Goal: Check status: Check status

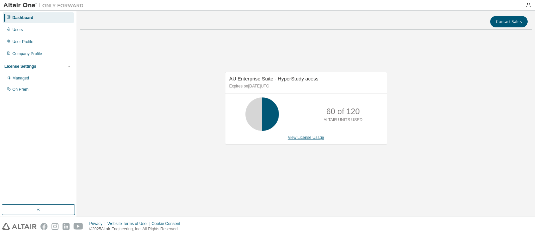
click at [308, 137] on link "View License Usage" at bounding box center [306, 137] width 36 height 5
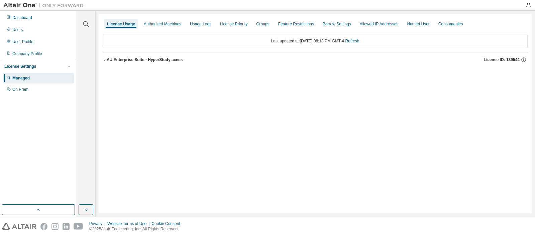
click at [149, 58] on div "AU Enterprise Suite - HyperStudy acess" at bounding box center [145, 59] width 76 height 5
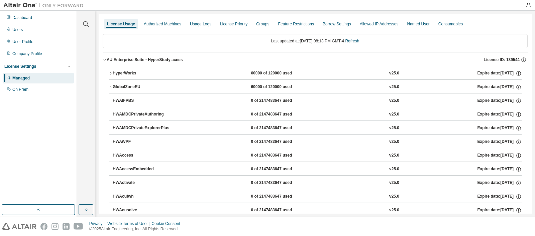
click at [150, 74] on div "HyperWorks" at bounding box center [143, 74] width 60 height 6
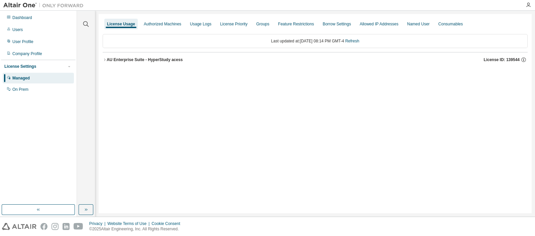
click at [165, 61] on div "AU Enterprise Suite - HyperStudy acess" at bounding box center [145, 59] width 76 height 5
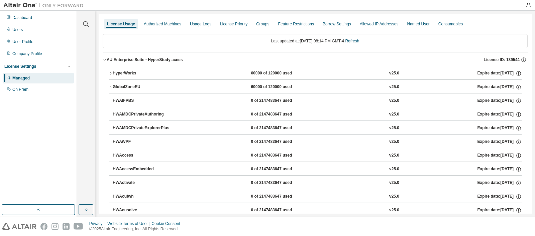
click at [246, 73] on div "HyperWorks 60000 of 120000 used v25.0 Expire date: 2026-01-31" at bounding box center [317, 74] width 409 height 6
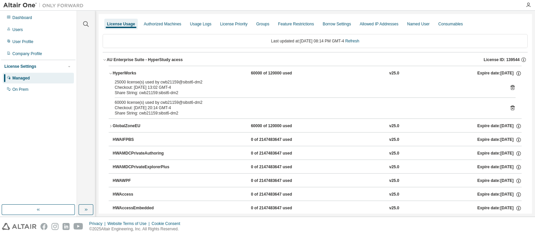
click at [143, 126] on div "GlobalZoneEU" at bounding box center [143, 126] width 60 height 6
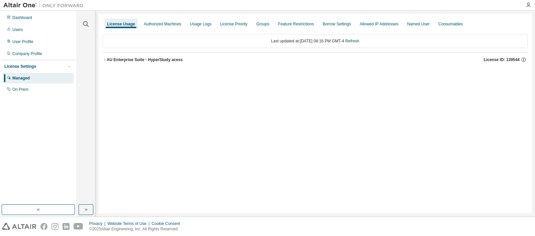
click at [186, 52] on button "AU Enterprise Suite - HyperStudy acess License ID: 139544" at bounding box center [315, 59] width 425 height 15
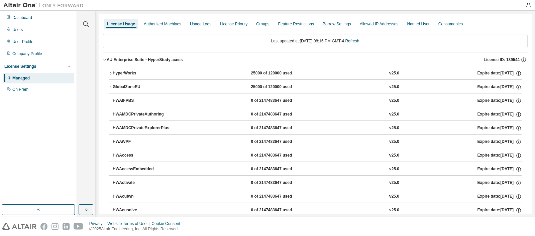
click at [186, 56] on button "AU Enterprise Suite - HyperStudy acess License ID: 139544" at bounding box center [315, 59] width 425 height 15
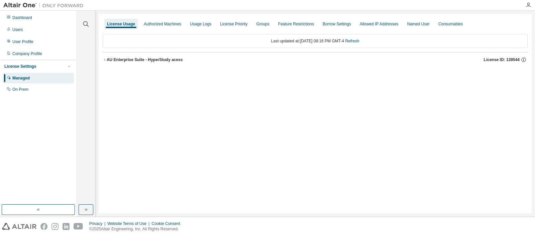
click at [186, 56] on button "AU Enterprise Suite - HyperStudy acess License ID: 139544" at bounding box center [315, 59] width 425 height 15
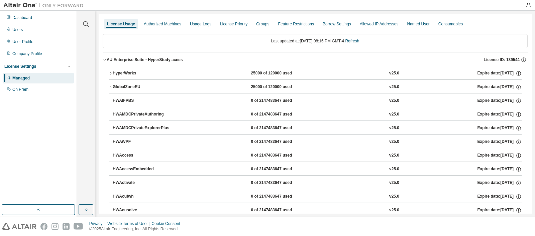
click at [186, 72] on div "HyperWorks 25000 of 120000 used v25.0 Expire date: 2026-01-31" at bounding box center [317, 74] width 409 height 6
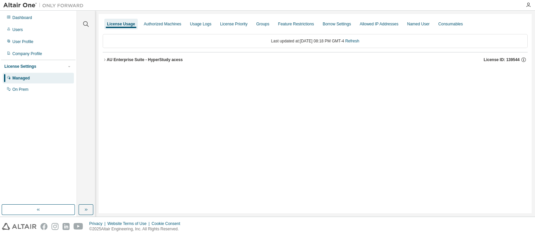
click at [140, 62] on div "AU Enterprise Suite - HyperStudy acess" at bounding box center [145, 59] width 76 height 5
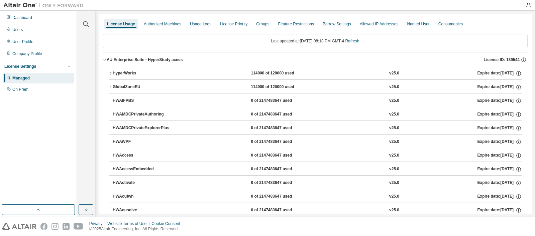
click at [209, 72] on div "HyperWorks 114000 of 120000 used v25.0 Expire date: [DATE]" at bounding box center [317, 74] width 409 height 6
